Goal: Task Accomplishment & Management: Manage account settings

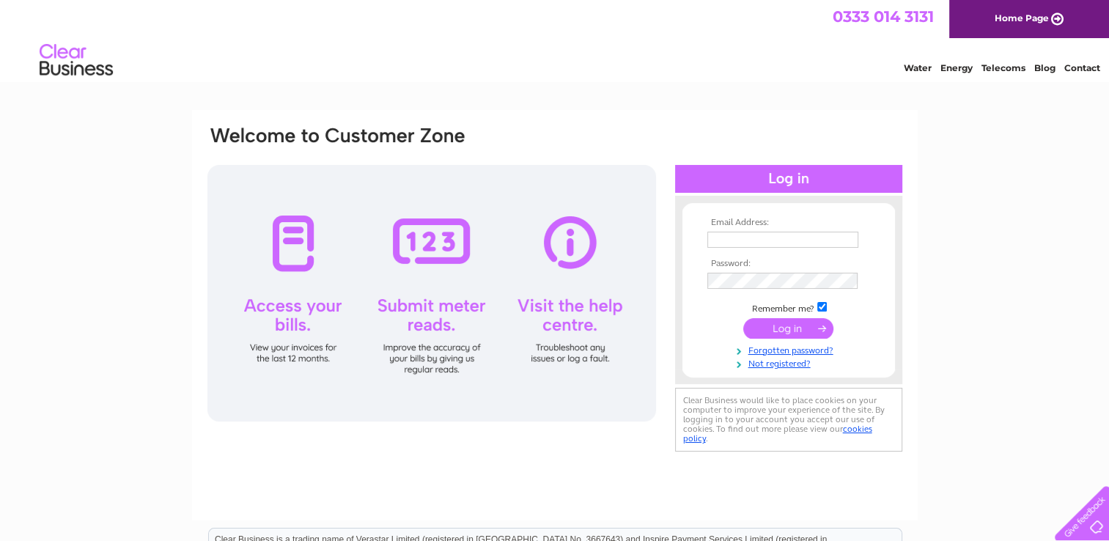
type input "carolstill@sky.com"
click at [769, 328] on input "submit" at bounding box center [788, 328] width 90 height 21
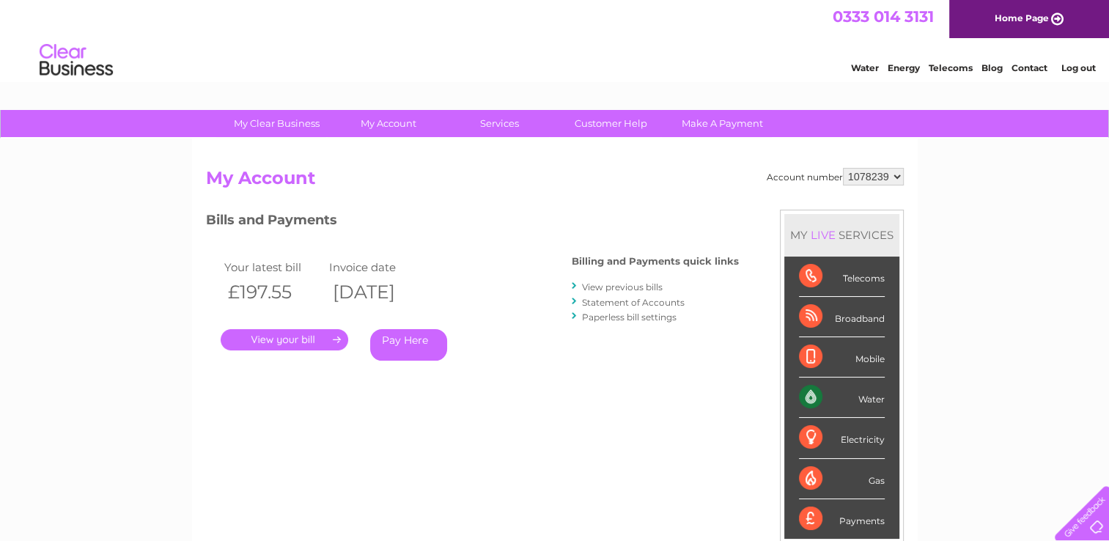
click at [293, 344] on link "." at bounding box center [285, 339] width 128 height 21
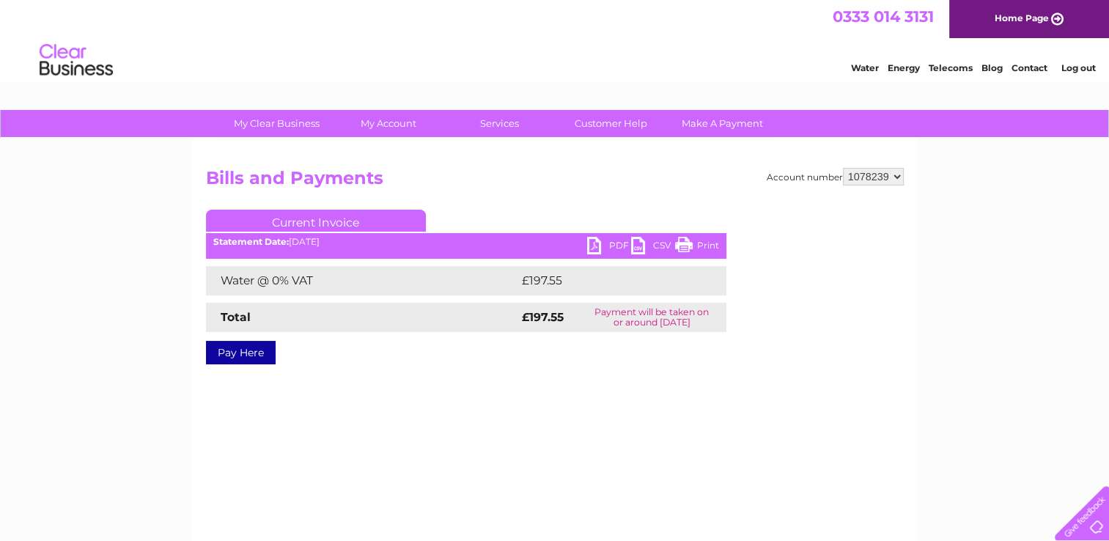
click at [598, 248] on link "PDF" at bounding box center [609, 247] width 44 height 21
